Goal: Download file/media

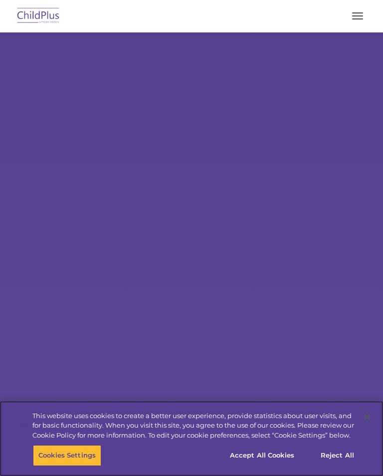
select select "MEDIUM"
click at [287, 454] on button "Accept All Cookies" at bounding box center [261, 455] width 75 height 21
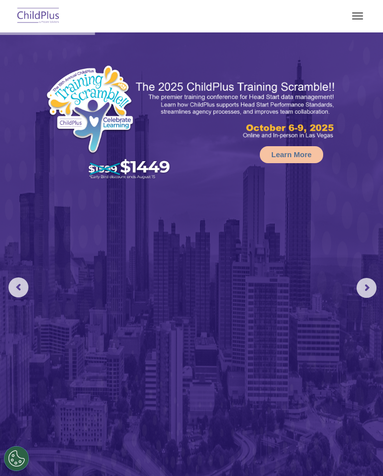
click at [360, 16] on span "button" at bounding box center [357, 15] width 11 height 1
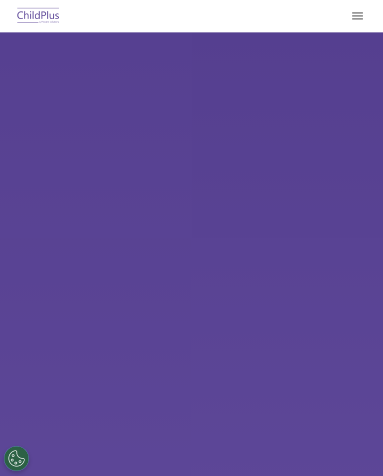
select select "MEDIUM"
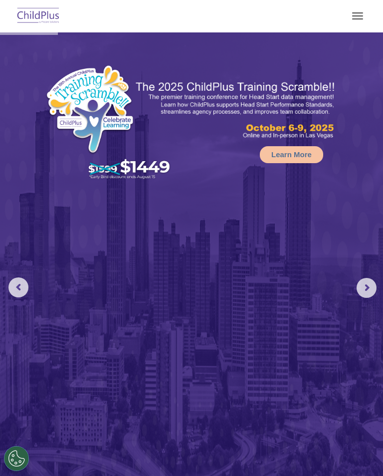
click at [358, 15] on button "button" at bounding box center [357, 16] width 21 height 16
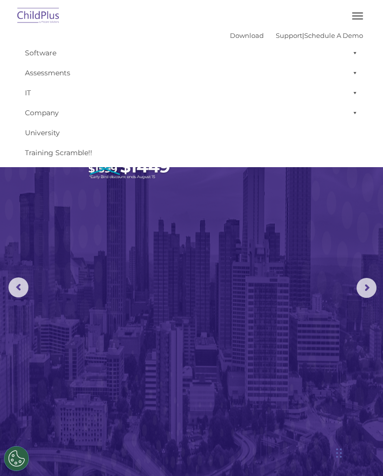
click at [357, 18] on span "button" at bounding box center [357, 18] width 11 height 1
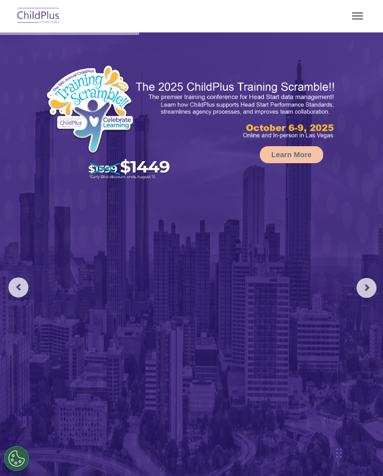
click at [362, 14] on button "button" at bounding box center [357, 16] width 21 height 16
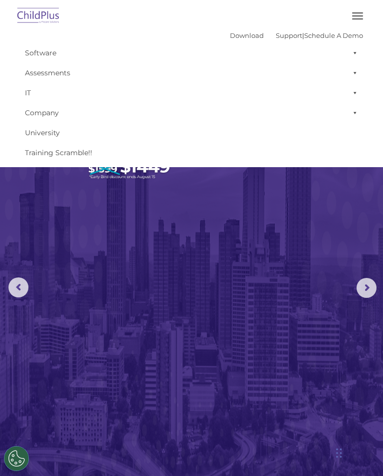
click at [230, 37] on link "Download" at bounding box center [247, 35] width 34 height 8
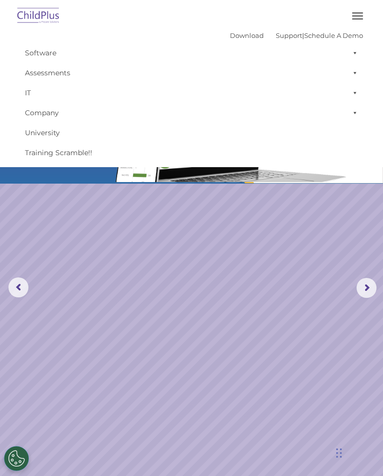
click at [362, 141] on link "University" at bounding box center [191, 133] width 343 height 20
